Goal: Manage account settings

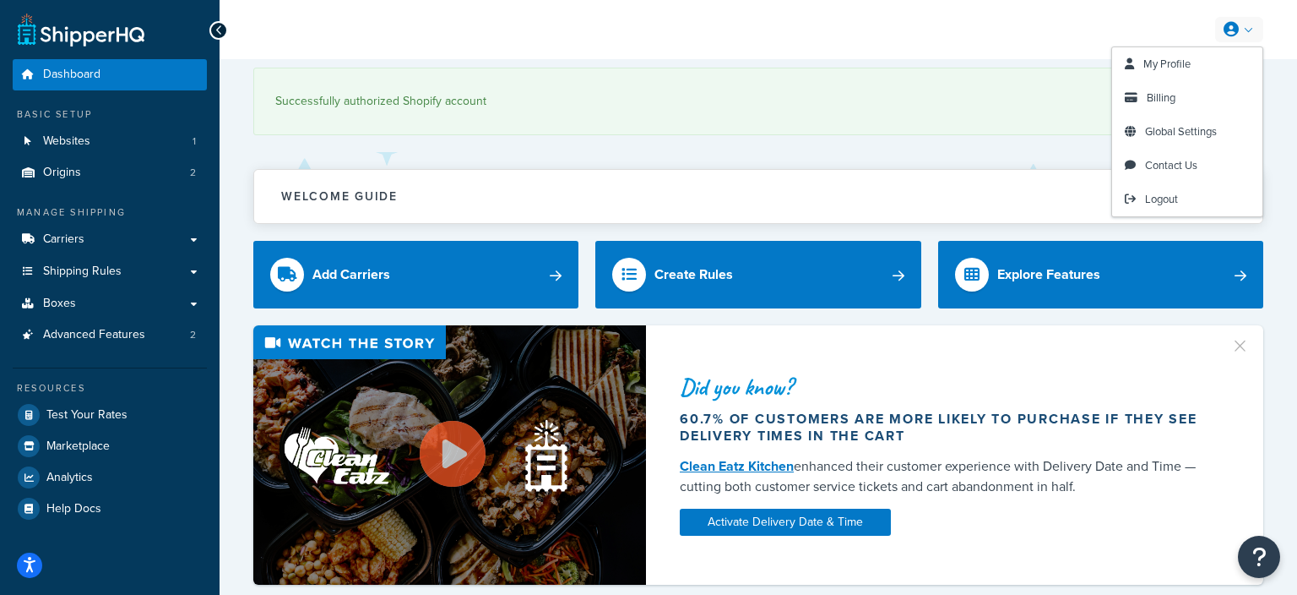
click at [1236, 30] on icon at bounding box center [1231, 29] width 15 height 15
click at [1180, 95] on link "Billing" at bounding box center [1187, 98] width 150 height 34
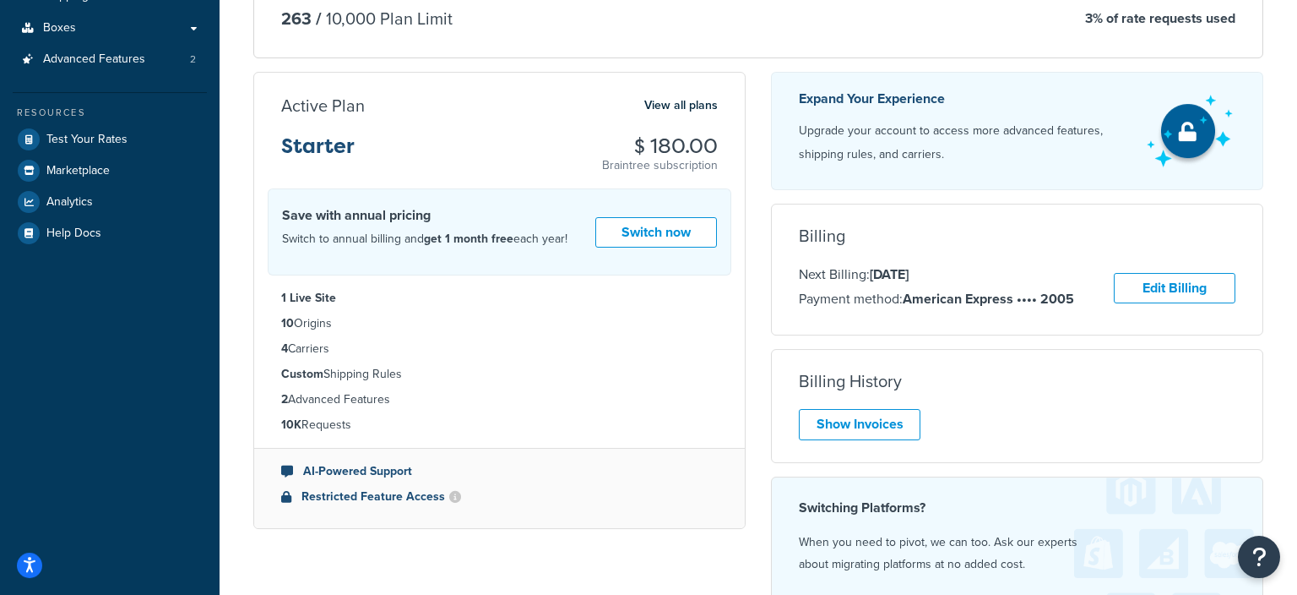
scroll to position [272, 0]
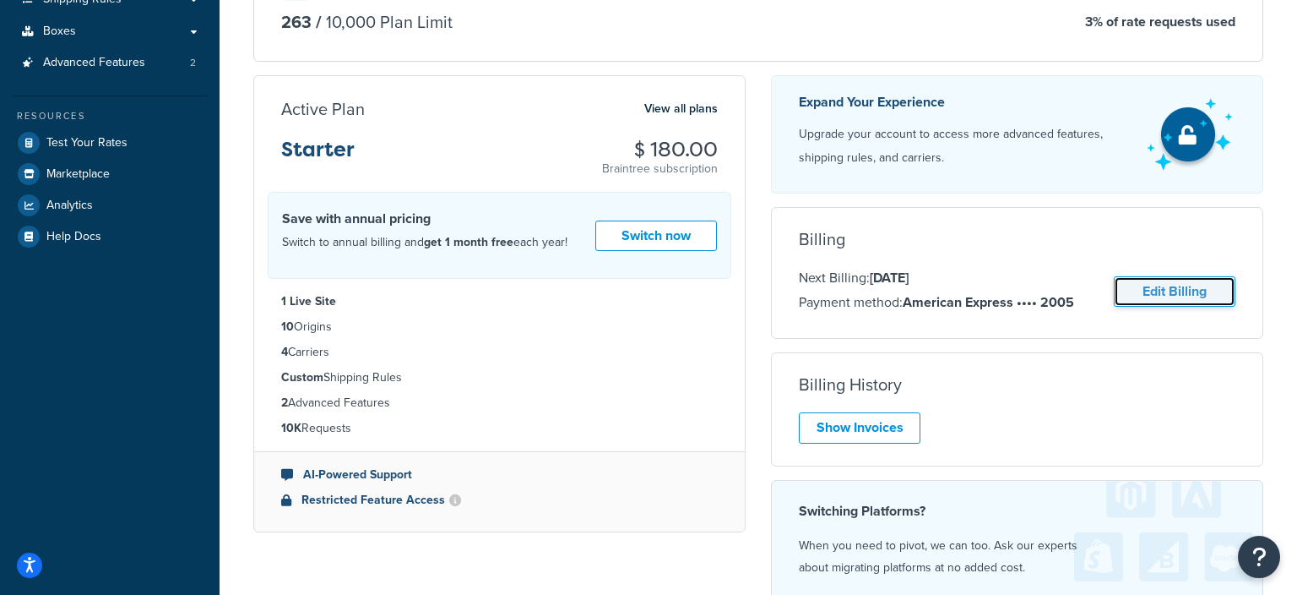
click at [1137, 290] on link "Edit Billing" at bounding box center [1175, 291] width 122 height 31
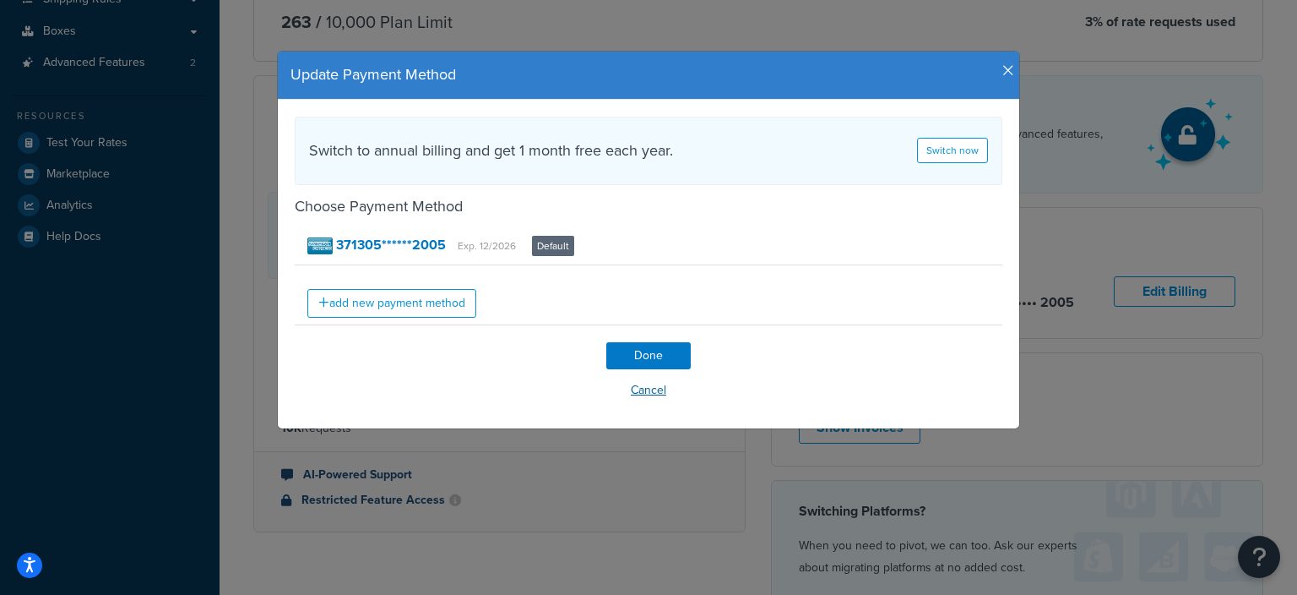
click at [650, 387] on button "Cancel" at bounding box center [649, 390] width 708 height 25
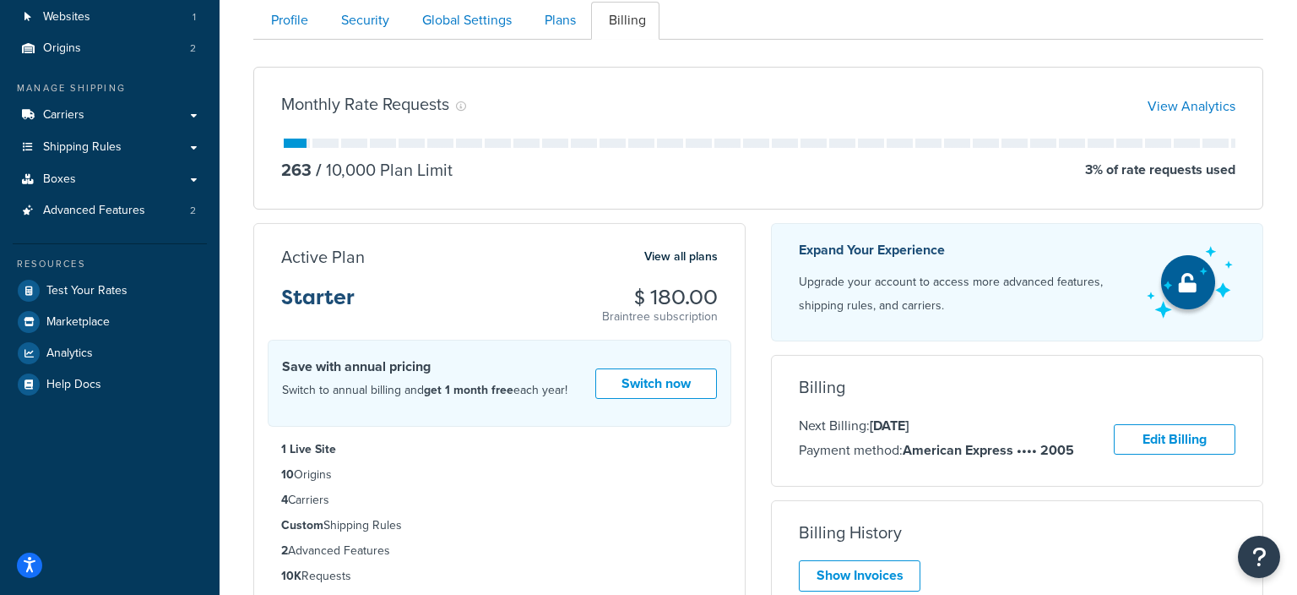
scroll to position [0, 0]
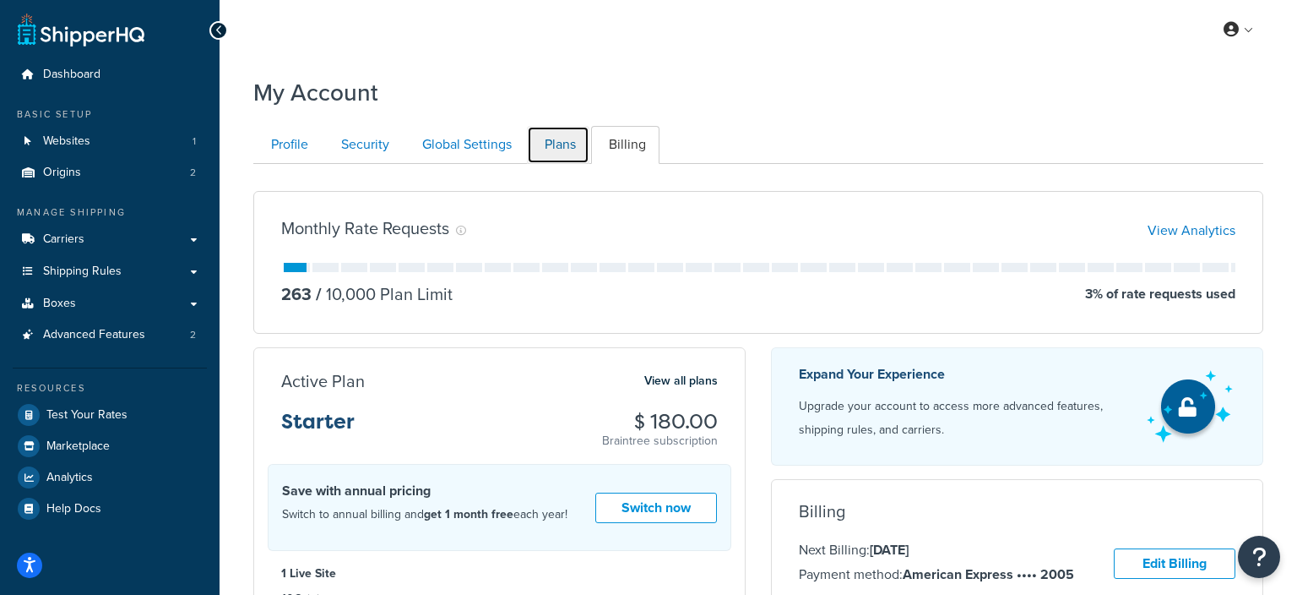
click at [539, 142] on link "Plans" at bounding box center [558, 145] width 62 height 38
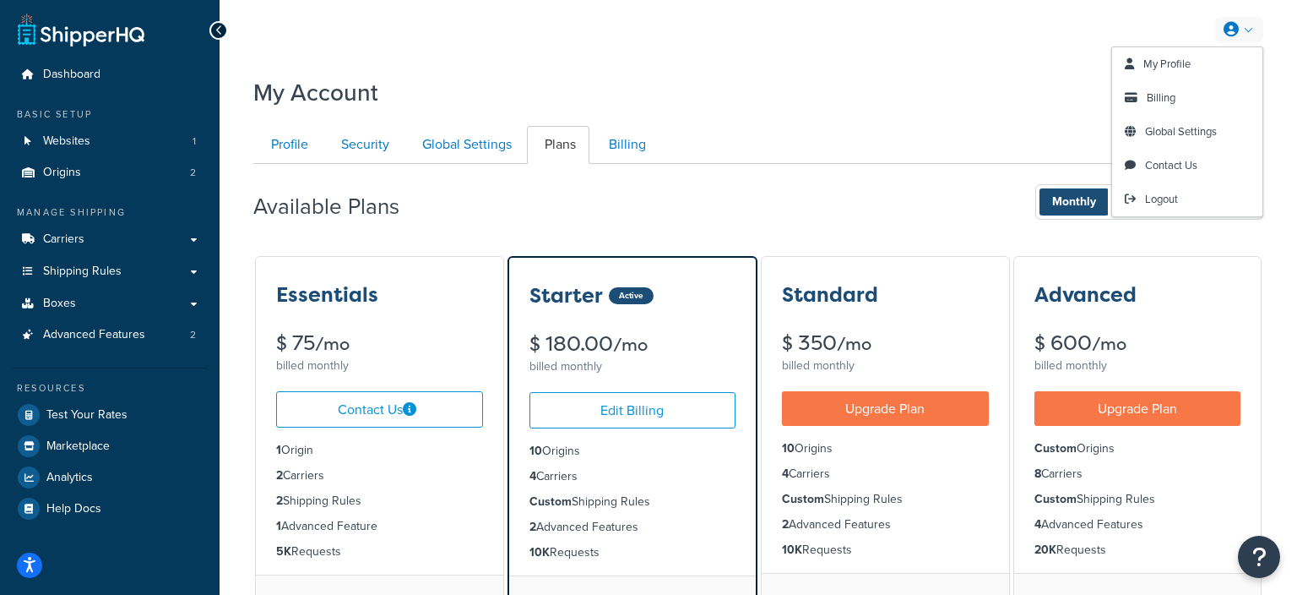
click at [1252, 20] on link at bounding box center [1239, 29] width 48 height 25
click at [1170, 167] on span "Contact Us" at bounding box center [1171, 165] width 52 height 16
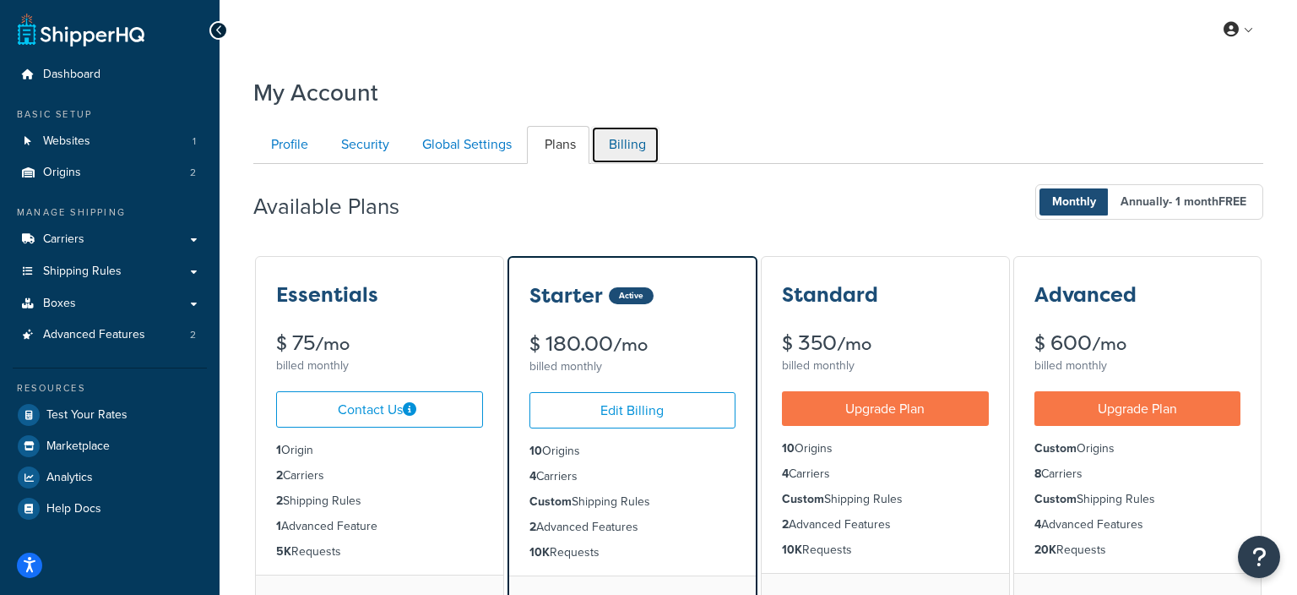
click at [620, 137] on link "Billing" at bounding box center [625, 145] width 68 height 38
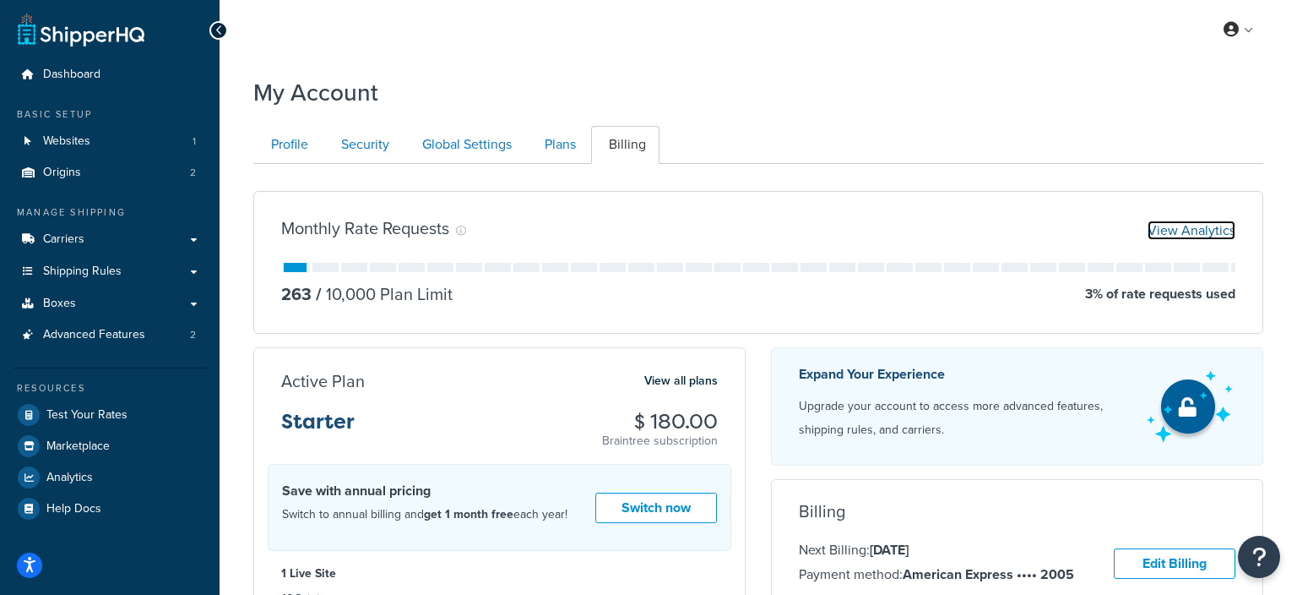
click at [1206, 231] on link "View Analytics" at bounding box center [1192, 229] width 88 height 19
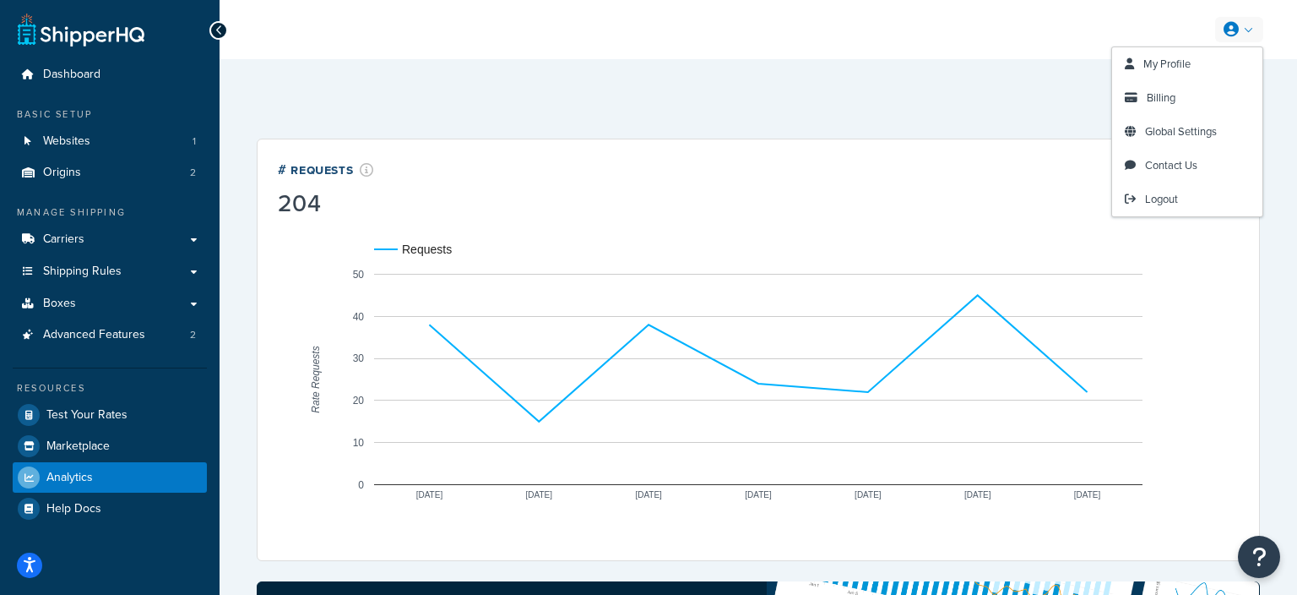
click at [964, 106] on div "Last 7 Days Select a time period Last 24 Hours Last 7 Days Last 30 Days Last 3 …" at bounding box center [758, 100] width 1003 height 35
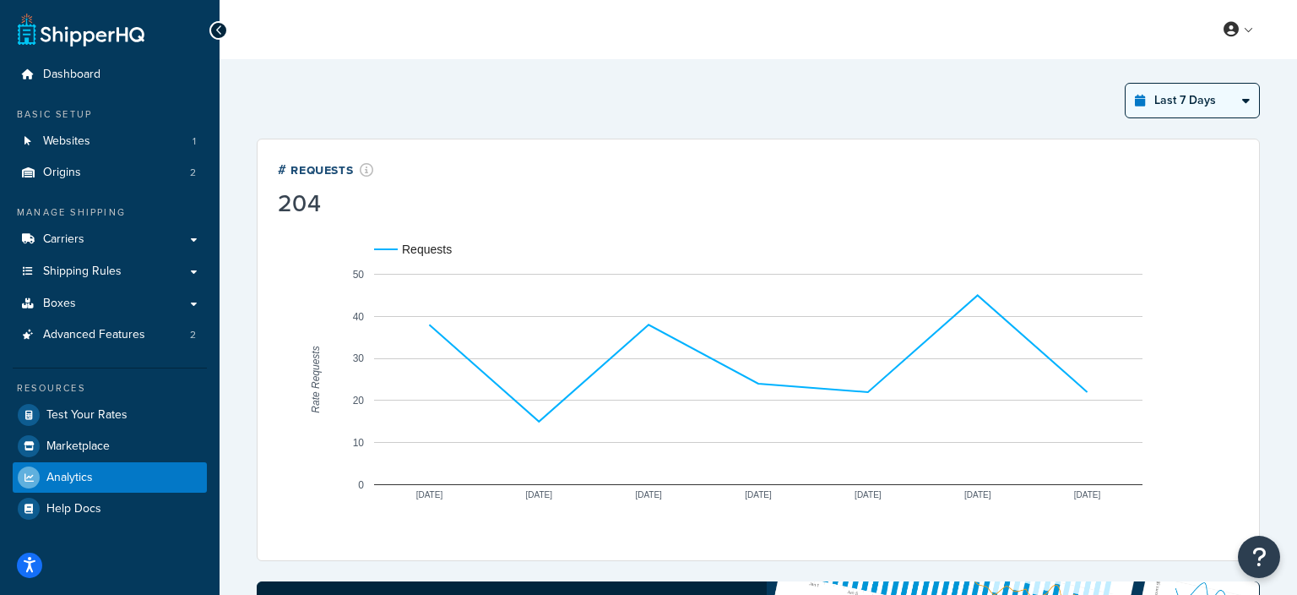
click at [1126, 84] on select "Last 24 Hours Last 7 Days Last 30 Days Last 3 Months Last 6 Months Last 12 Mont…" at bounding box center [1192, 101] width 133 height 34
select select "last_3_months"
click option "Last 3 Months" at bounding box center [0, 0] width 0 height 0
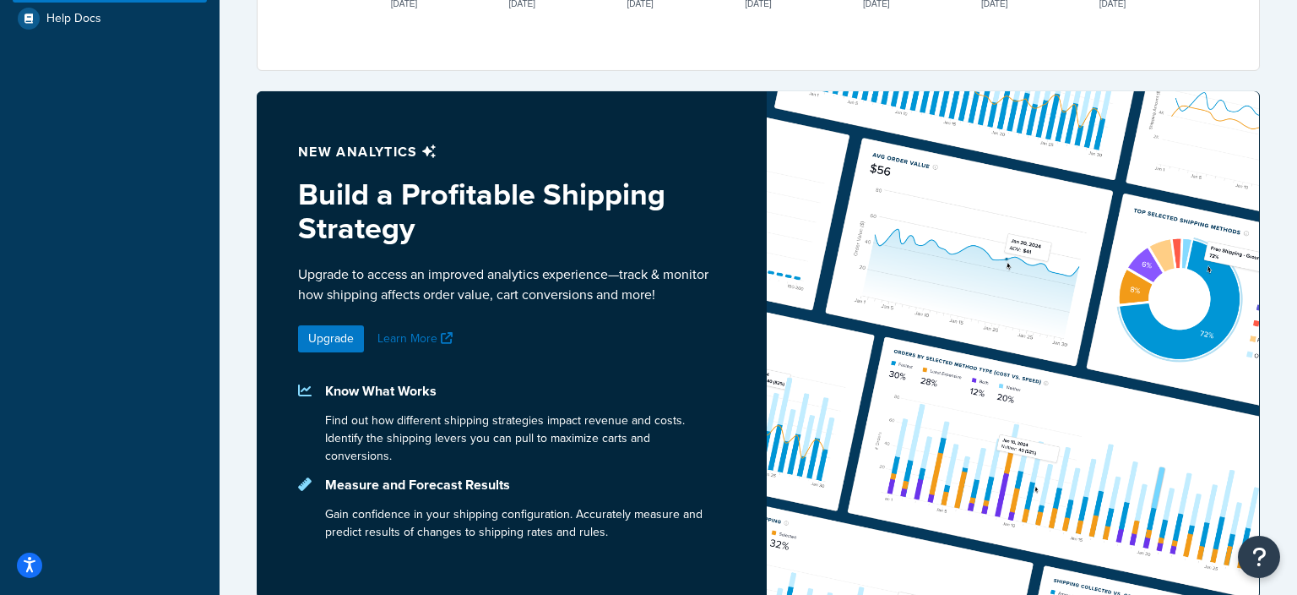
scroll to position [517, 0]
